Goal: Register for event/course

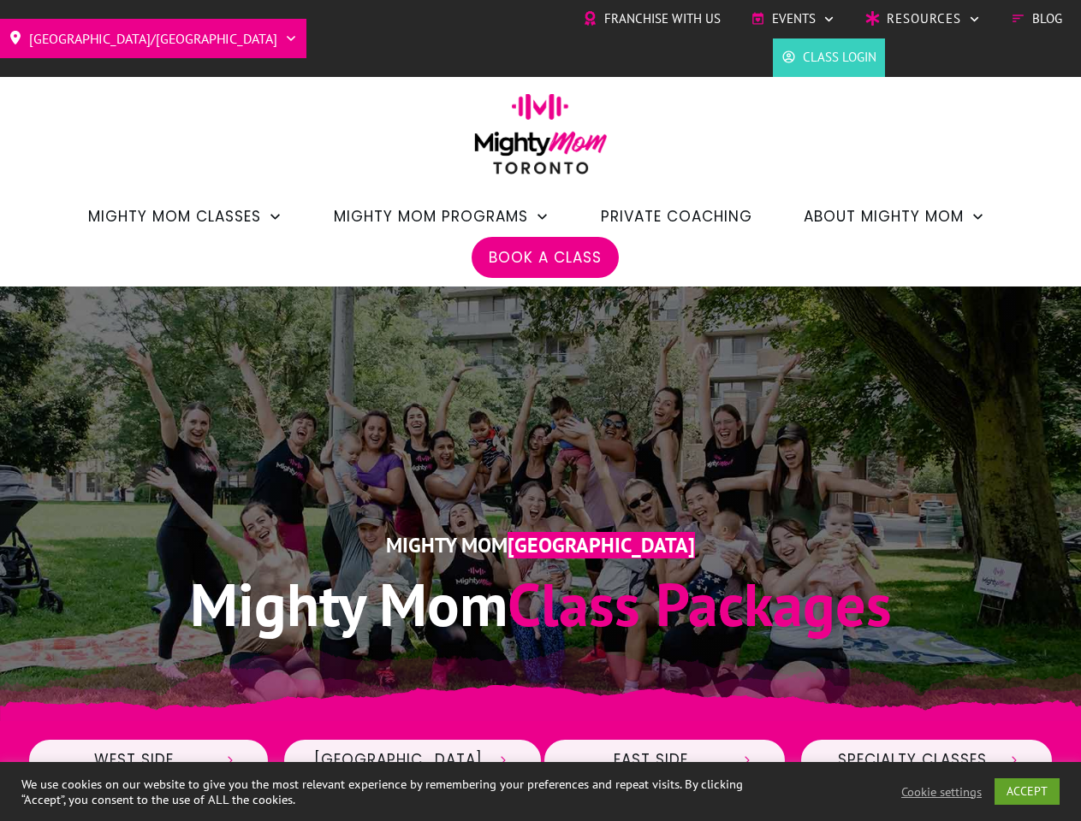
click at [540, 411] on div "Mighty Mom Toronto Mighty Mom Class Packages" at bounding box center [540, 504] width 1027 height 315
click at [792, 19] on span "Events" at bounding box center [794, 19] width 44 height 26
click at [1028, 791] on link "ACCEPT" at bounding box center [1026, 792] width 65 height 27
